Goal: Task Accomplishment & Management: Manage account settings

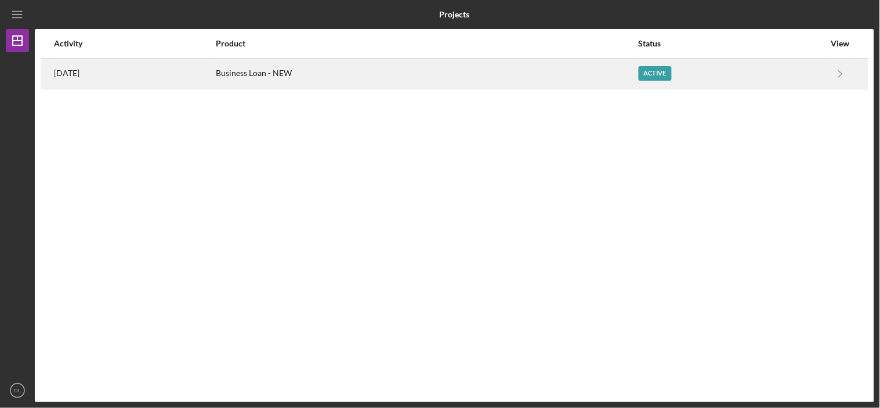
click at [108, 74] on div "[DATE]" at bounding box center [134, 73] width 161 height 29
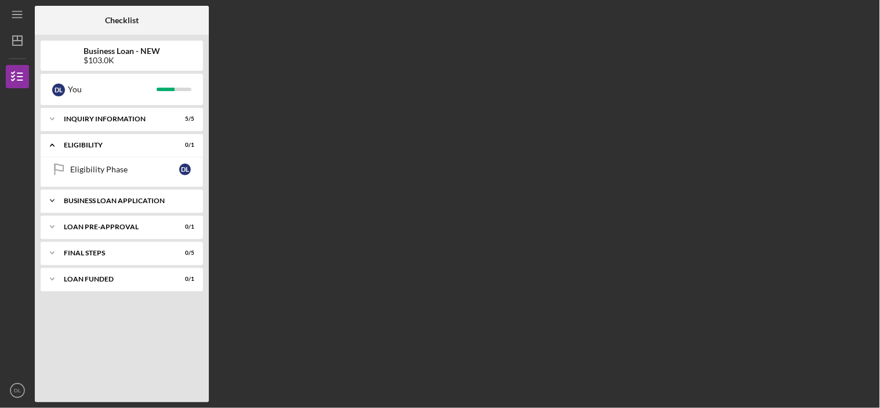
click at [128, 198] on div "BUSINESS LOAN APPLICATION" at bounding box center [126, 200] width 125 height 7
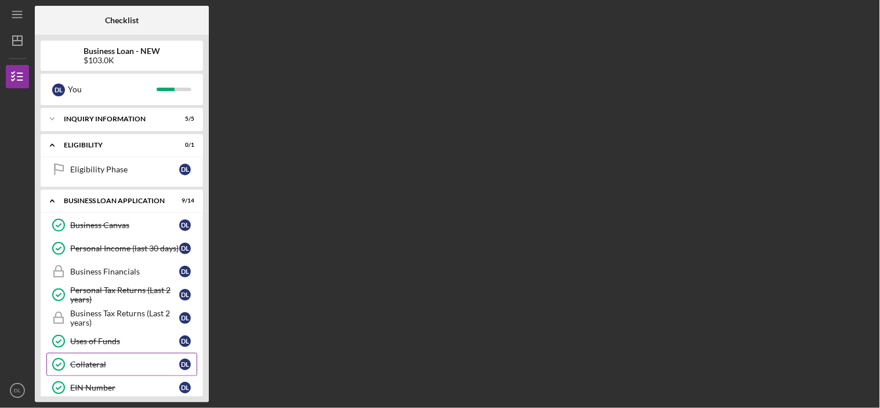
click at [93, 361] on div "Collateral" at bounding box center [124, 364] width 109 height 9
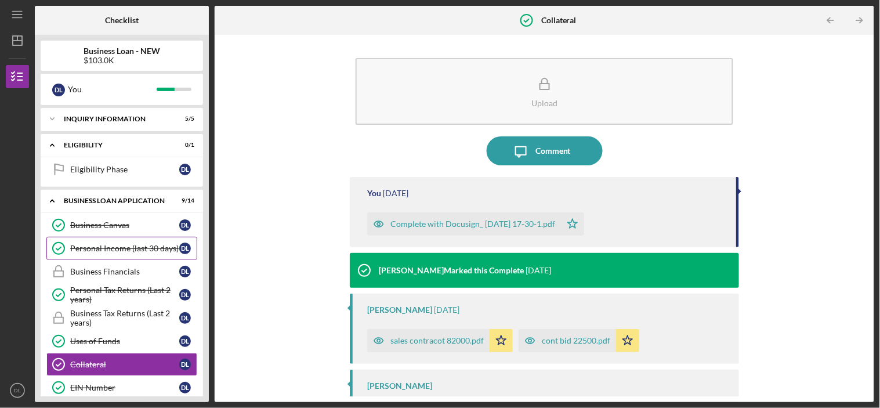
scroll to position [193, 0]
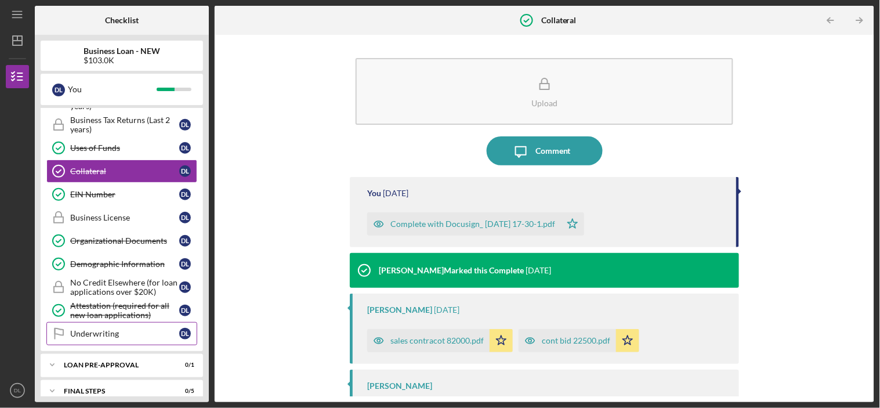
click at [118, 335] on div "Underwriting" at bounding box center [124, 333] width 109 height 9
